Goal: Find specific page/section: Find specific page/section

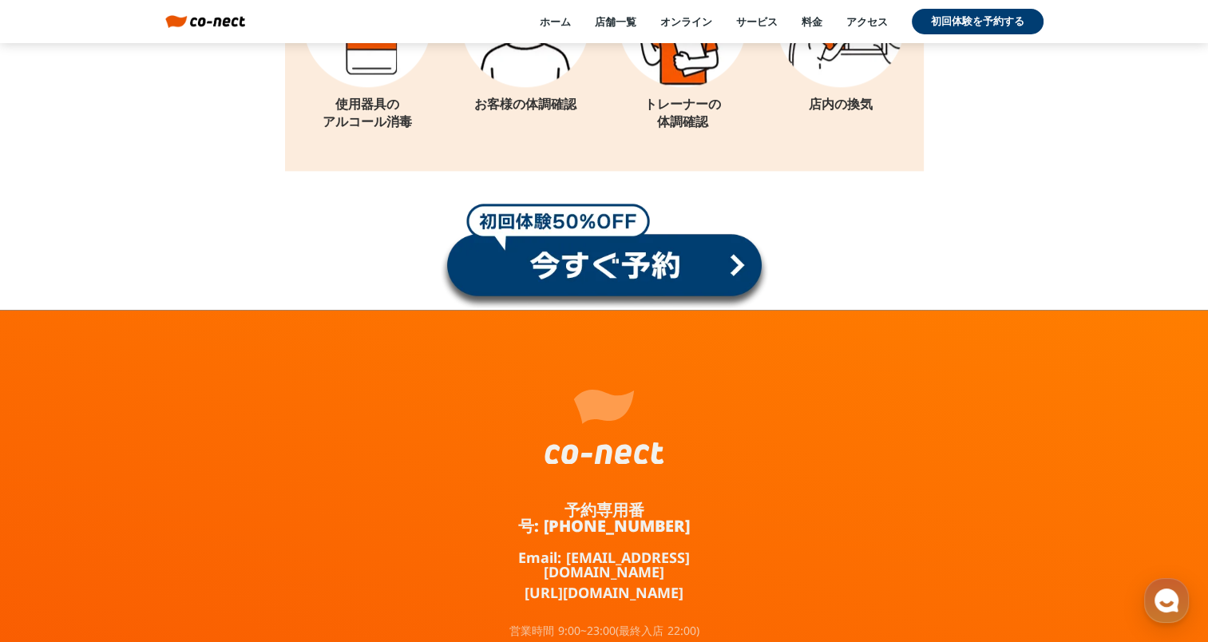
scroll to position [20382, 0]
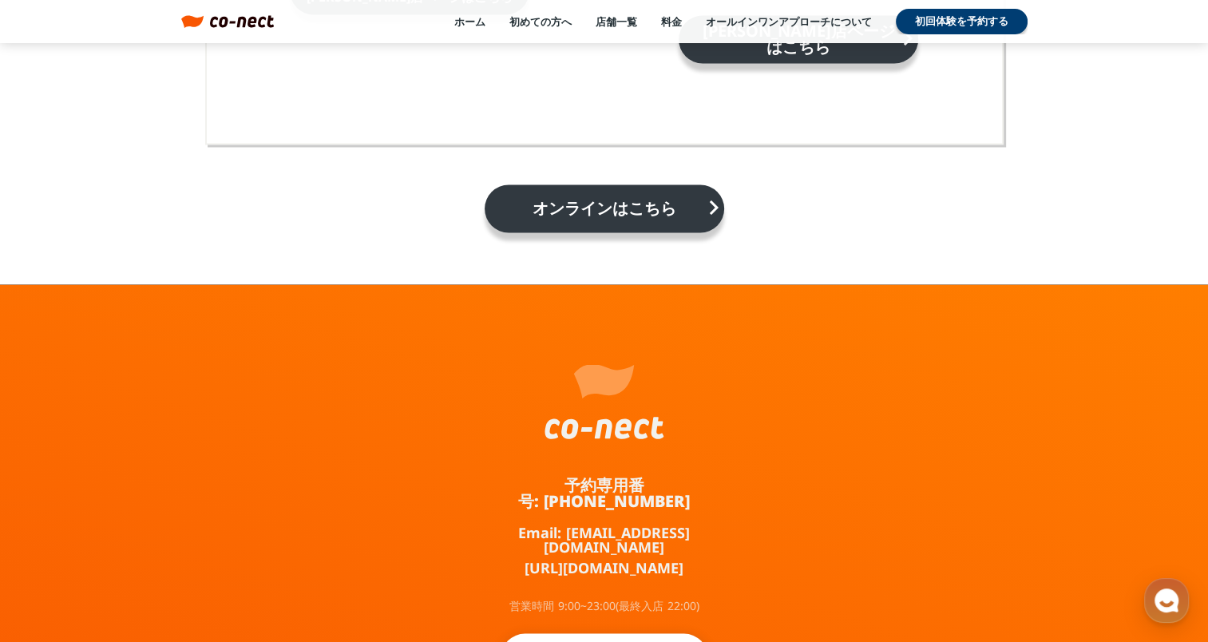
scroll to position [2838, 0]
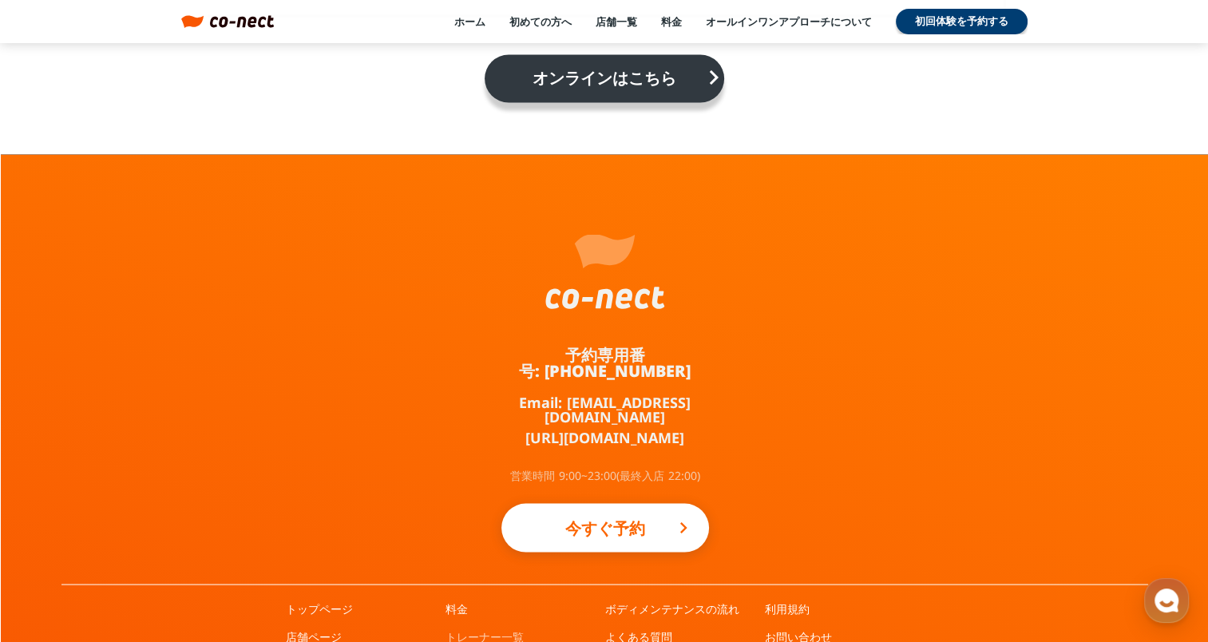
click at [493, 628] on link "トレーナー一覧" at bounding box center [485, 636] width 78 height 16
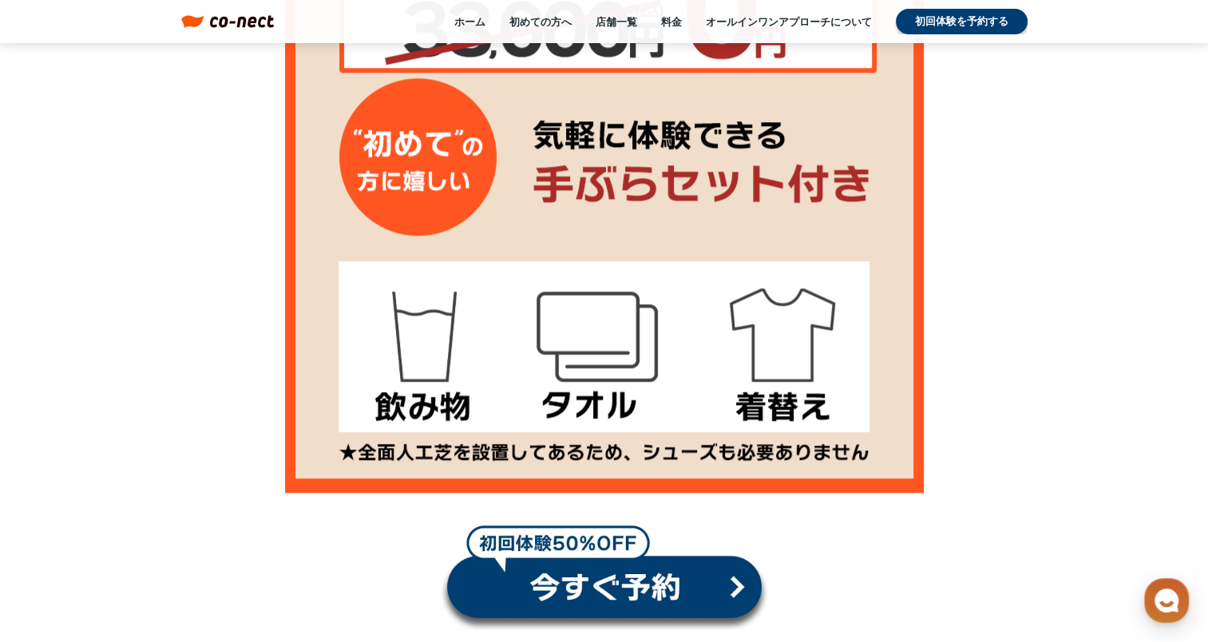
scroll to position [1792, 0]
